Goal: Information Seeking & Learning: Learn about a topic

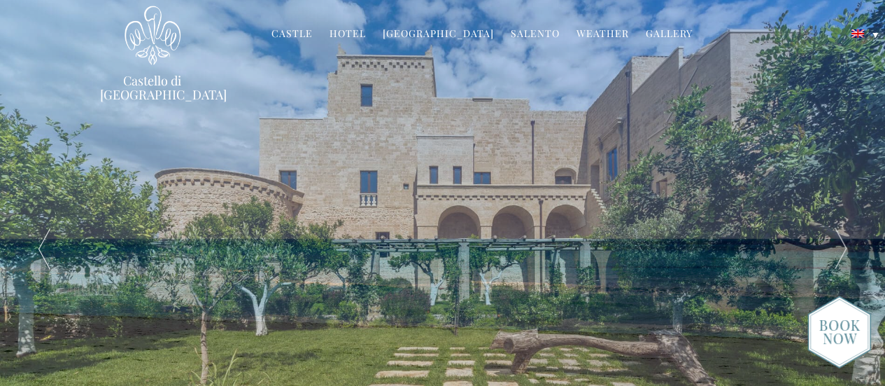
click at [356, 31] on link "Hotel" at bounding box center [348, 35] width 36 height 16
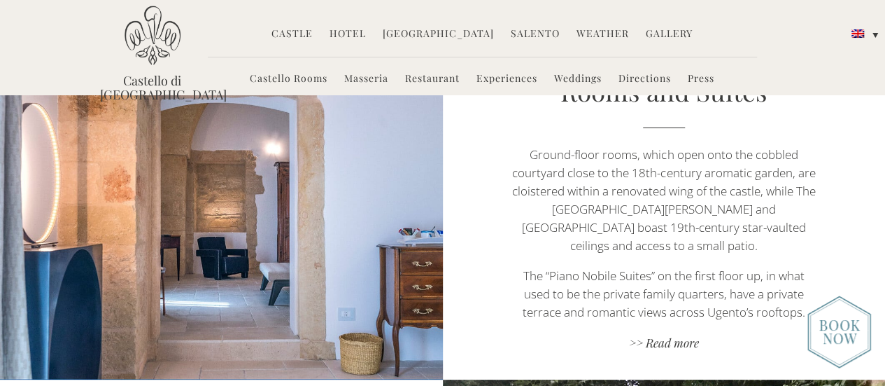
scroll to position [840, 0]
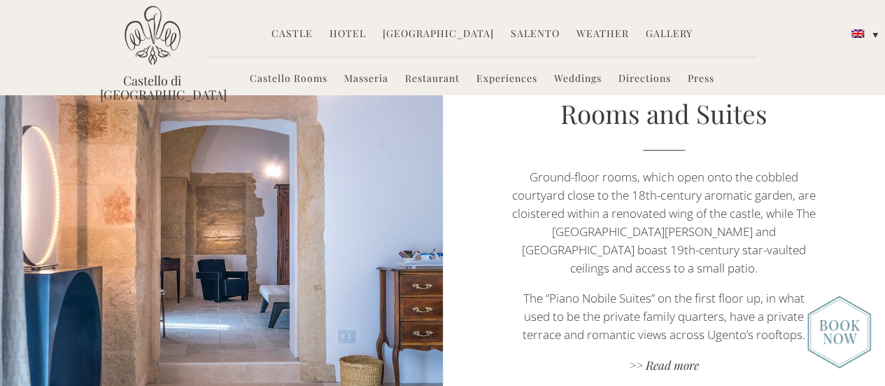
click at [366, 31] on link "Hotel" at bounding box center [348, 35] width 36 height 16
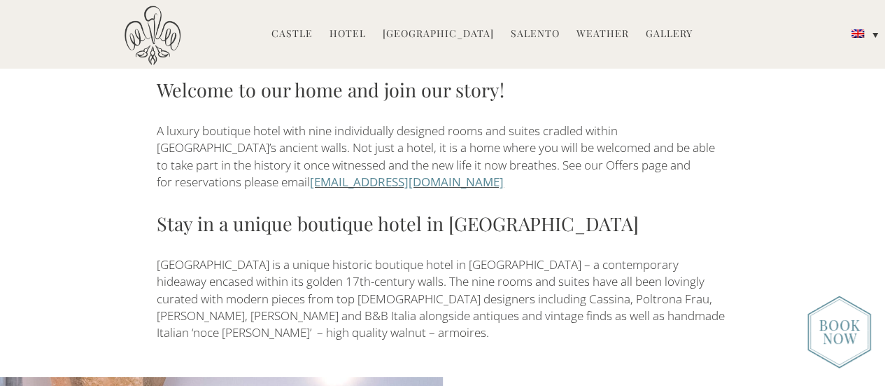
scroll to position [630, 0]
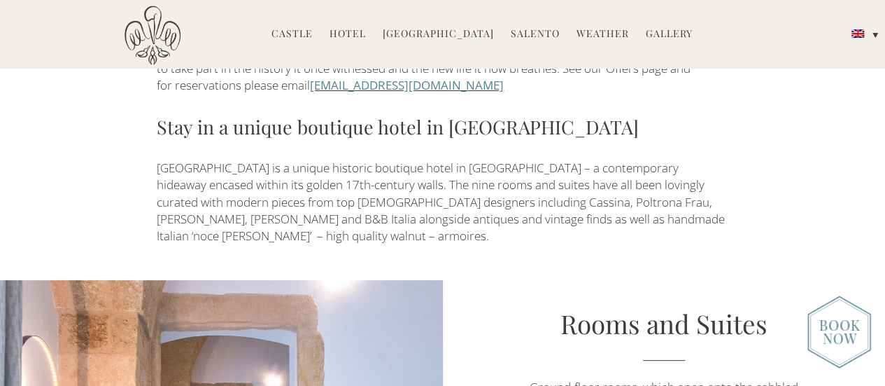
click at [838, 342] on img at bounding box center [840, 331] width 64 height 73
click at [366, 31] on link "Hotel" at bounding box center [348, 35] width 36 height 16
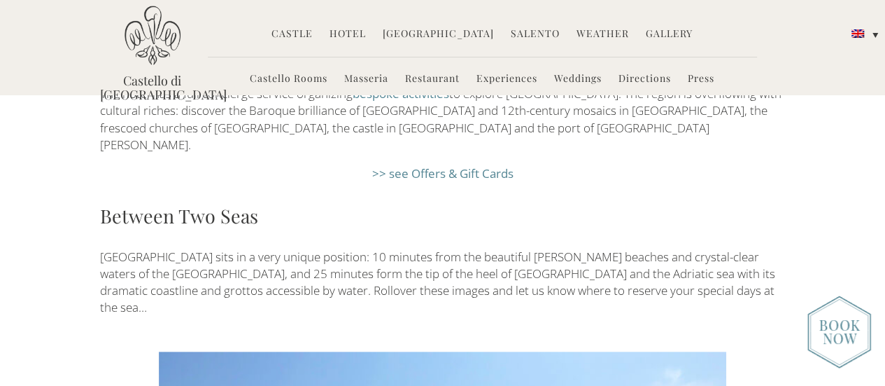
scroll to position [2030, 0]
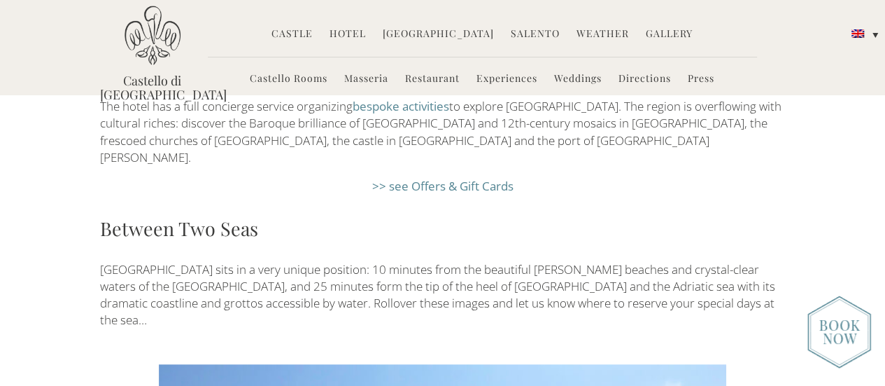
click at [293, 79] on link "Castello Rooms" at bounding box center [289, 79] width 78 height 16
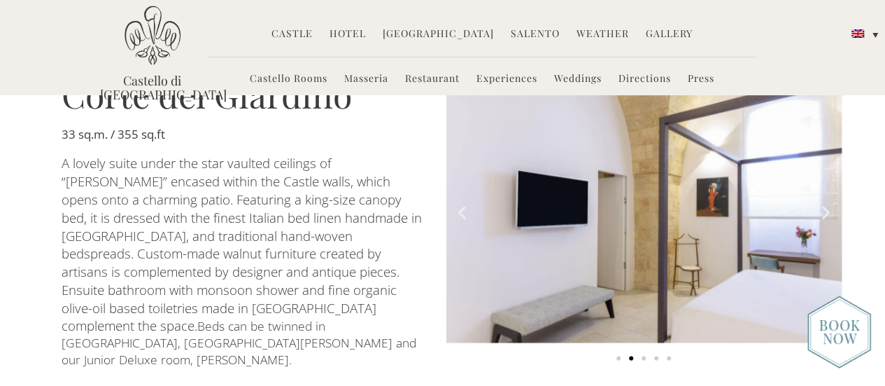
scroll to position [1120, 0]
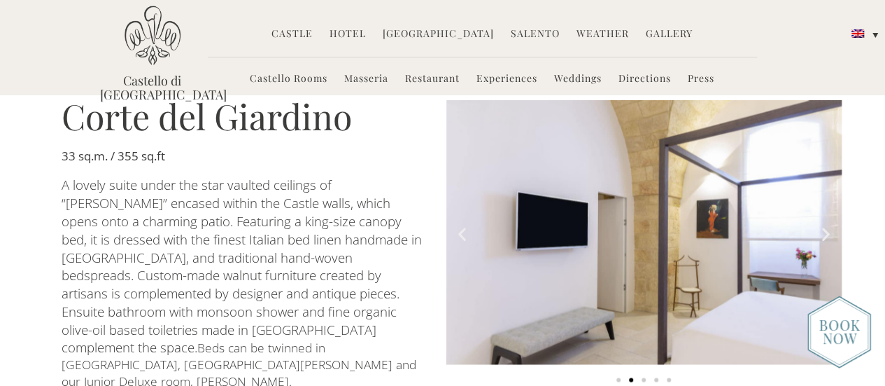
click at [820, 225] on icon "Next slide" at bounding box center [825, 233] width 17 height 17
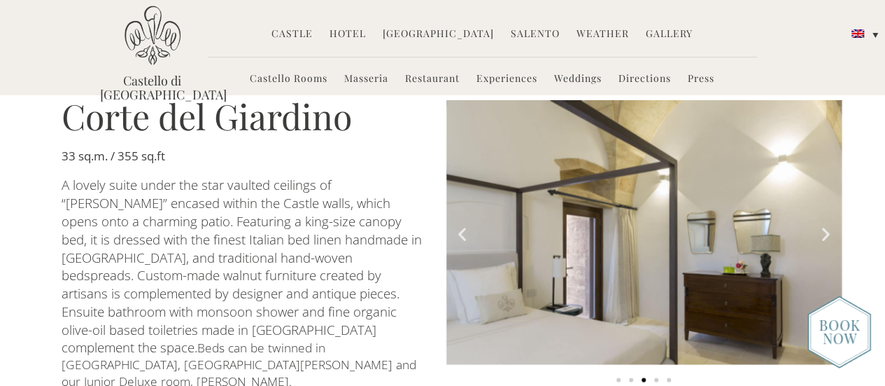
click at [820, 225] on icon "Next slide" at bounding box center [825, 233] width 17 height 17
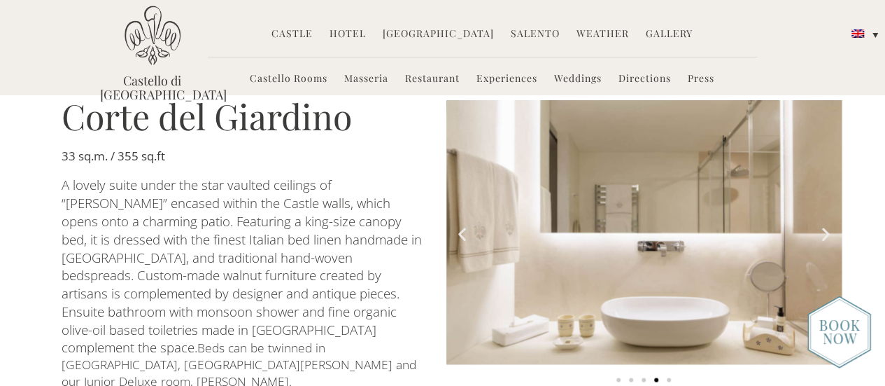
click at [820, 225] on icon "Next slide" at bounding box center [825, 233] width 17 height 17
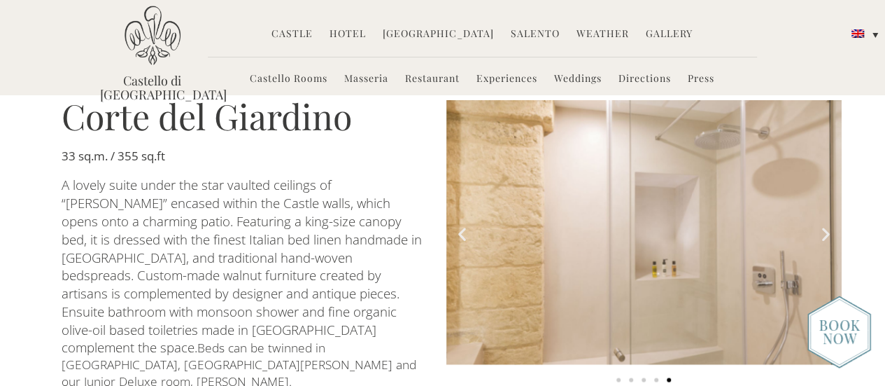
click at [820, 225] on icon "Next slide" at bounding box center [825, 233] width 17 height 17
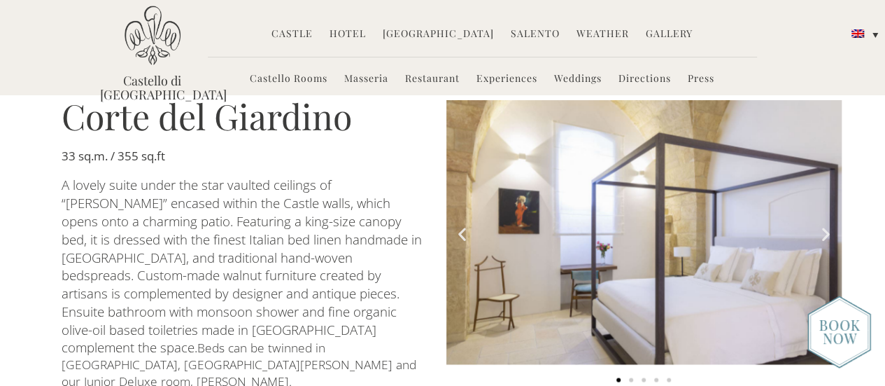
click at [820, 225] on icon "Next slide" at bounding box center [825, 233] width 17 height 17
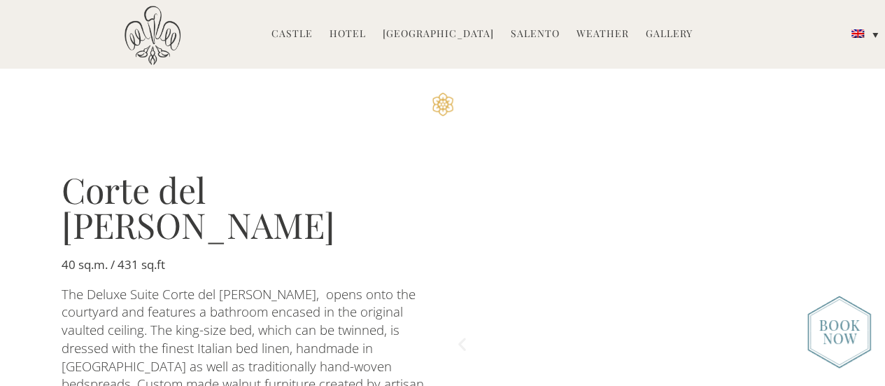
scroll to position [1540, 0]
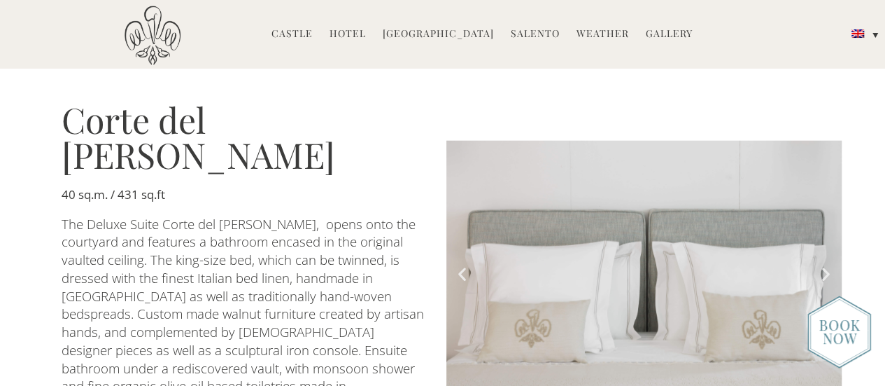
click at [820, 265] on icon "Next slide" at bounding box center [825, 273] width 17 height 17
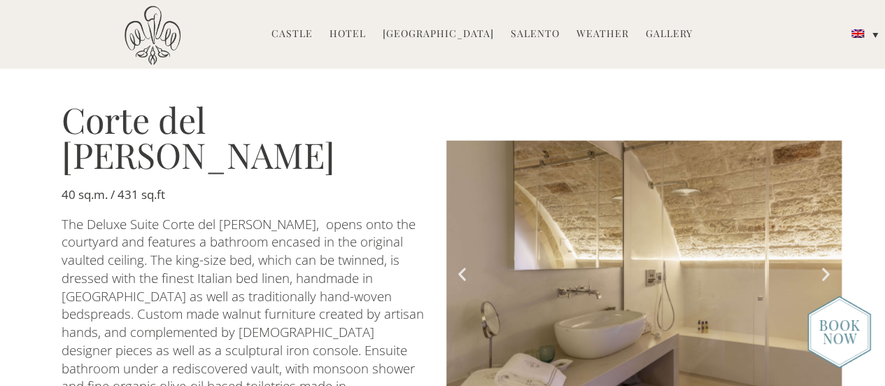
click at [820, 265] on icon "Next slide" at bounding box center [825, 273] width 17 height 17
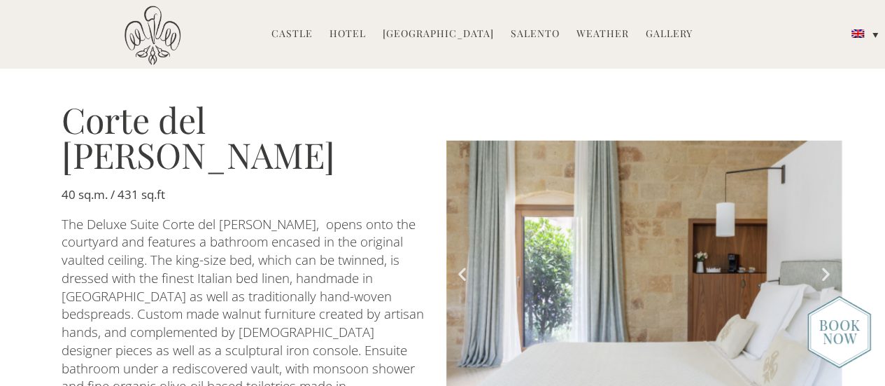
click at [820, 265] on icon "Next slide" at bounding box center [825, 273] width 17 height 17
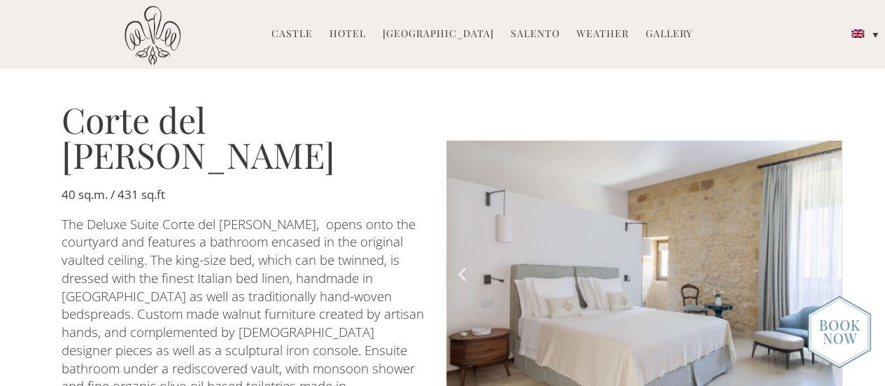
click at [820, 265] on icon "Next slide" at bounding box center [825, 273] width 17 height 17
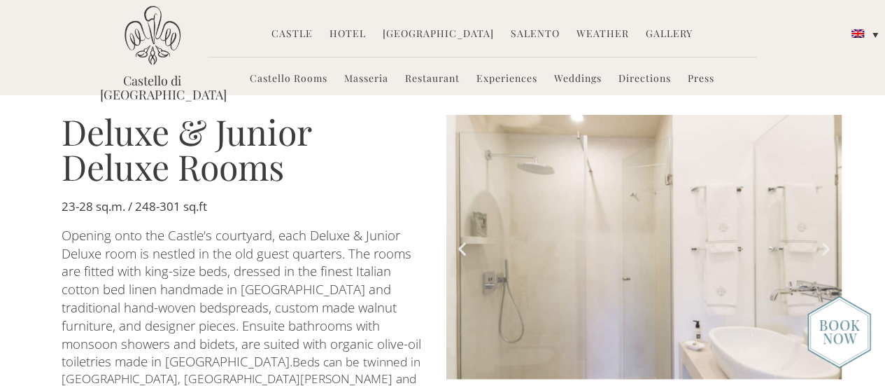
scroll to position [560, 0]
